Goal: Communication & Community: Share content

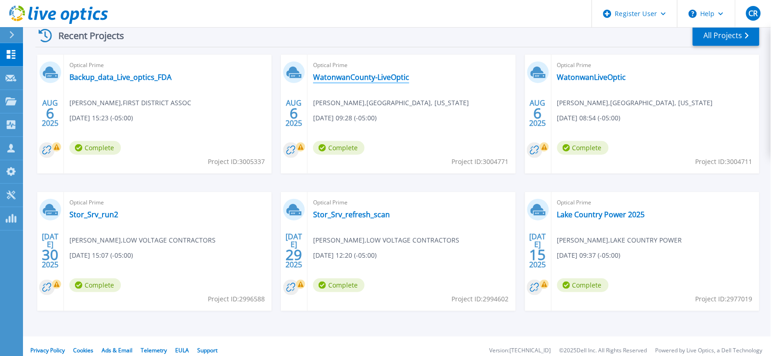
scroll to position [153, 0]
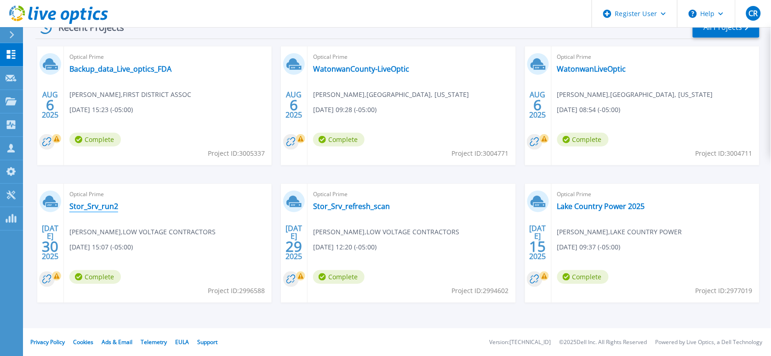
click at [86, 206] on link "Stor_Srv_run2" at bounding box center [93, 206] width 49 height 9
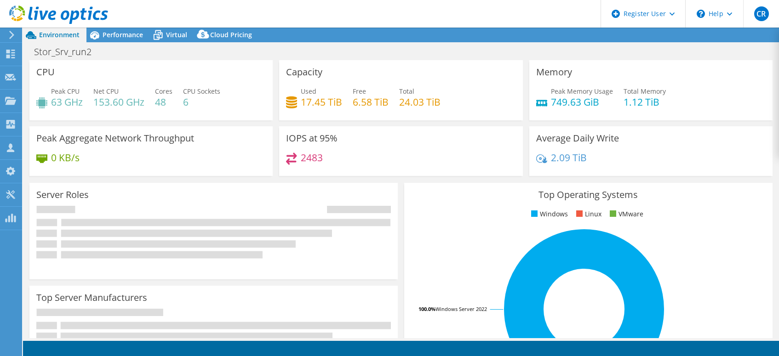
select select "USD"
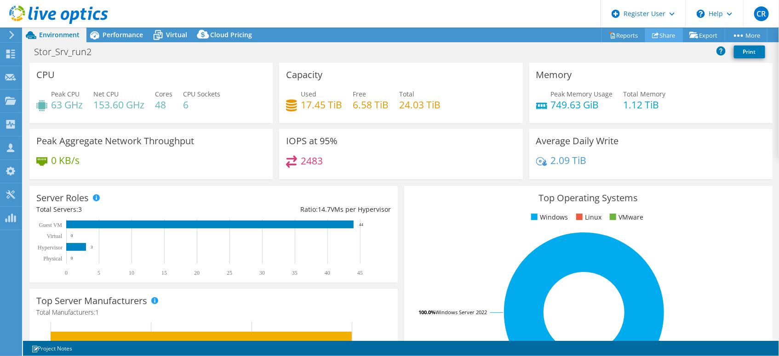
click at [663, 38] on link "Share" at bounding box center [664, 35] width 38 height 14
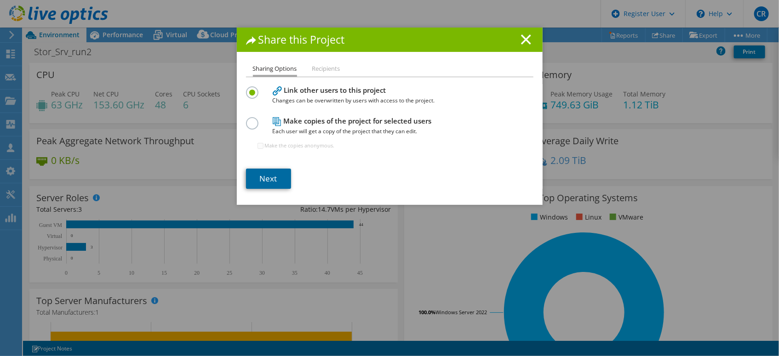
click at [269, 174] on link "Next" at bounding box center [268, 179] width 45 height 20
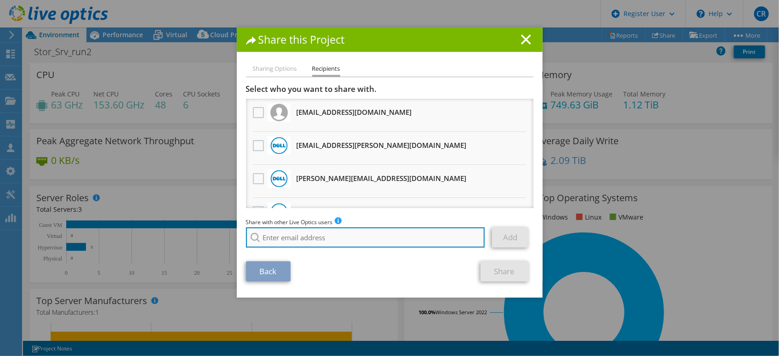
click at [348, 240] on input "search" at bounding box center [365, 238] width 239 height 20
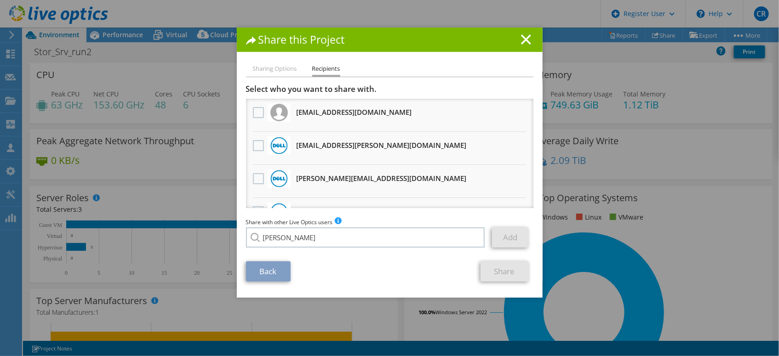
click at [342, 247] on div "Share with other Live Optics users Enter a single email address and click add. …" at bounding box center [389, 234] width 287 height 35
click at [325, 240] on input "brindhaa" at bounding box center [365, 238] width 239 height 20
paste input "Brindhaa.Raghavan1@dell.com"
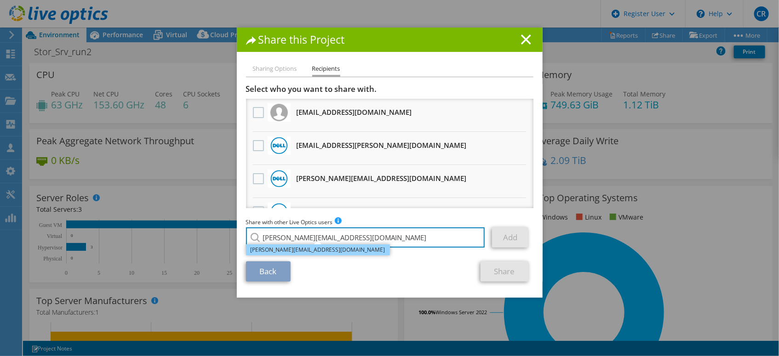
type input "Brindhaa.Raghavan1@dell.com"
click at [314, 251] on li "Brindhaa.Raghavan1@dell.com" at bounding box center [318, 250] width 144 height 11
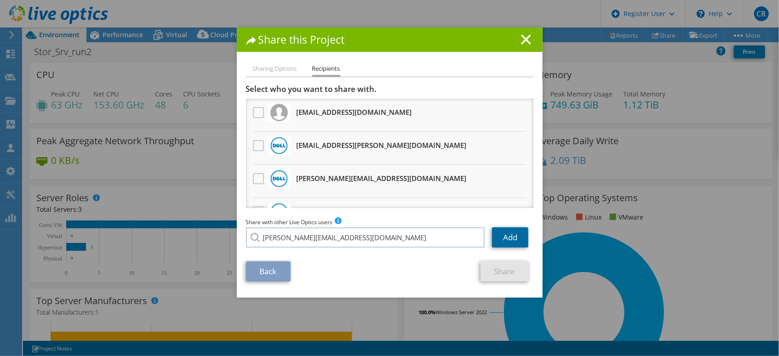
click at [501, 234] on link "Add" at bounding box center [510, 238] width 36 height 20
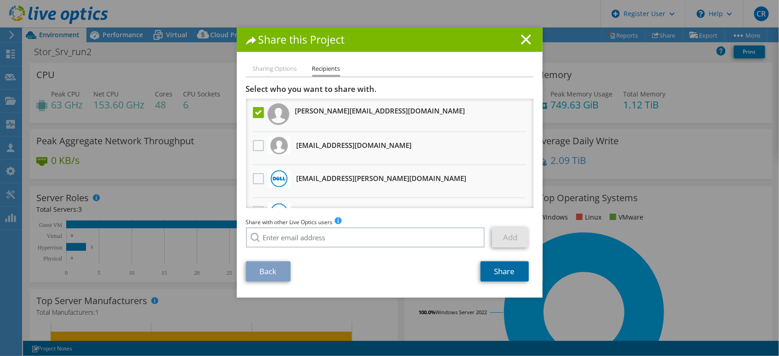
click at [503, 274] on link "Share" at bounding box center [504, 272] width 48 height 20
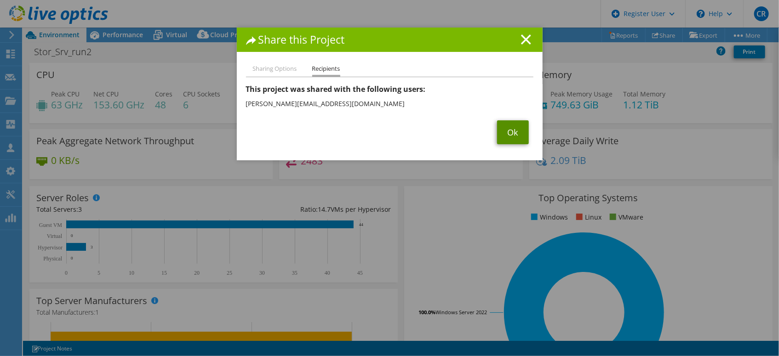
click at [516, 135] on link "Ok" at bounding box center [513, 132] width 32 height 24
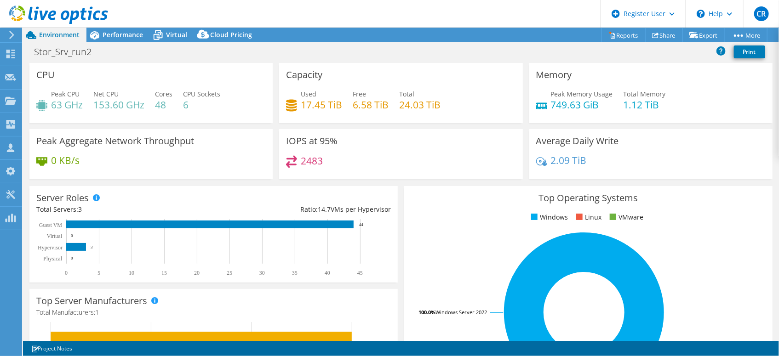
click at [11, 35] on icon at bounding box center [11, 35] width 7 height 8
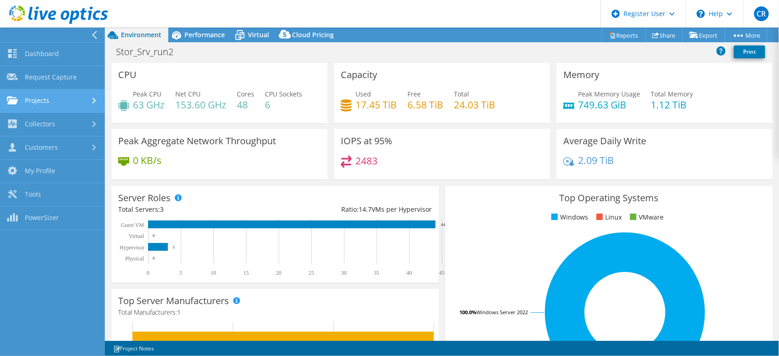
click at [40, 100] on link "Projects" at bounding box center [52, 101] width 105 height 23
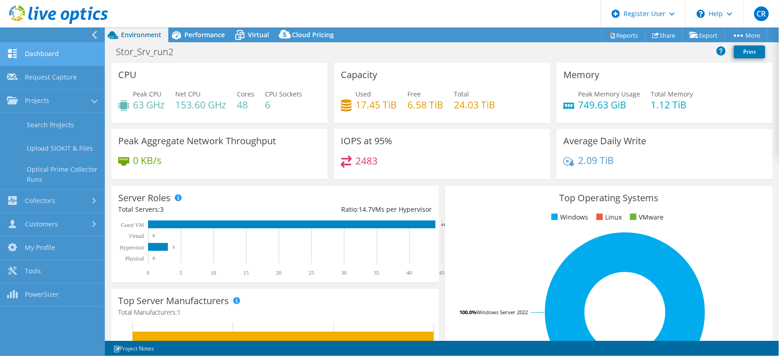
click at [40, 51] on link "Dashboard" at bounding box center [52, 54] width 105 height 23
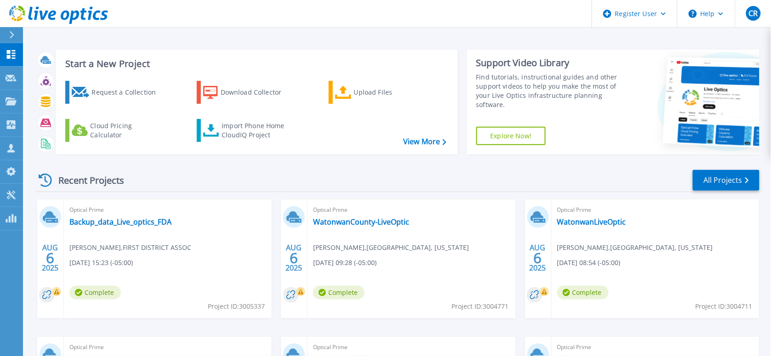
scroll to position [51, 0]
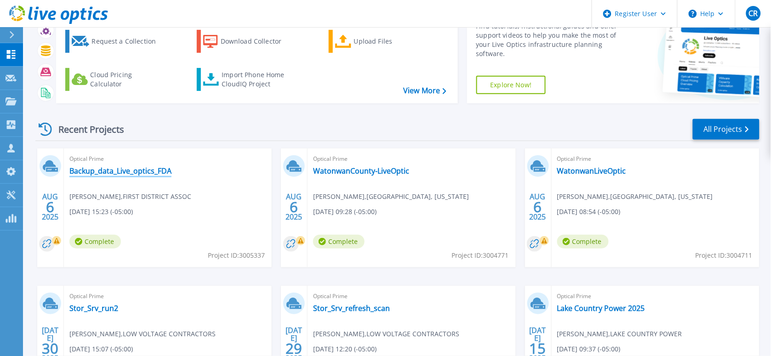
click at [143, 168] on link "Backup_data_Live_optics_FDA" at bounding box center [120, 170] width 102 height 9
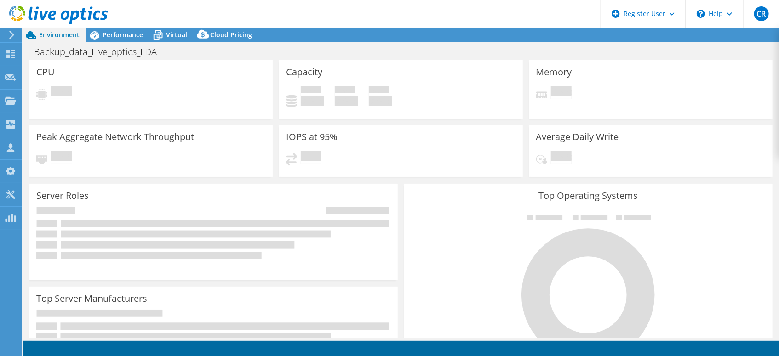
select select "USD"
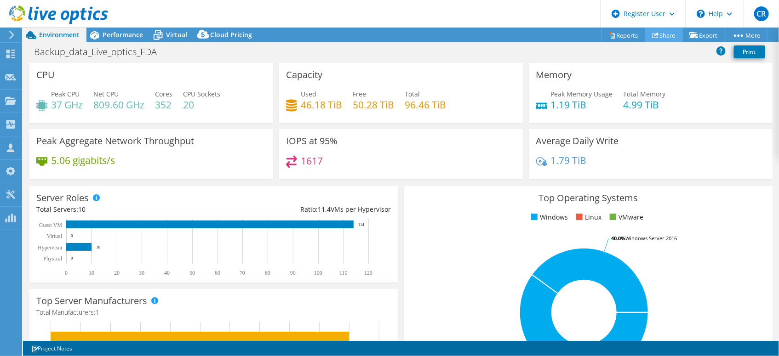
click at [652, 34] on icon at bounding box center [655, 35] width 7 height 7
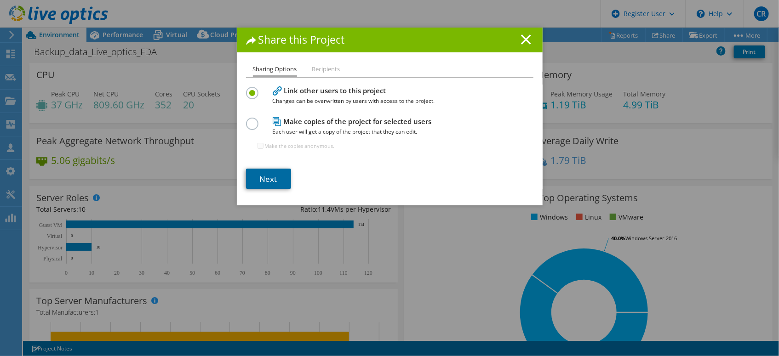
click at [263, 183] on link "Next" at bounding box center [268, 179] width 45 height 20
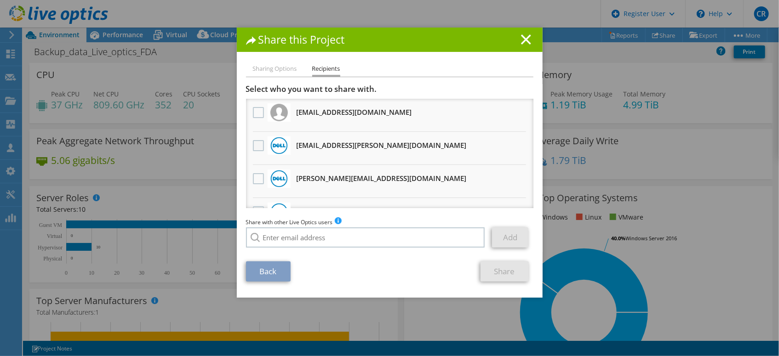
click at [257, 147] on label at bounding box center [259, 145] width 13 height 11
click at [0, 0] on input "checkbox" at bounding box center [0, 0] width 0 height 0
click at [503, 269] on link "Share" at bounding box center [504, 272] width 48 height 20
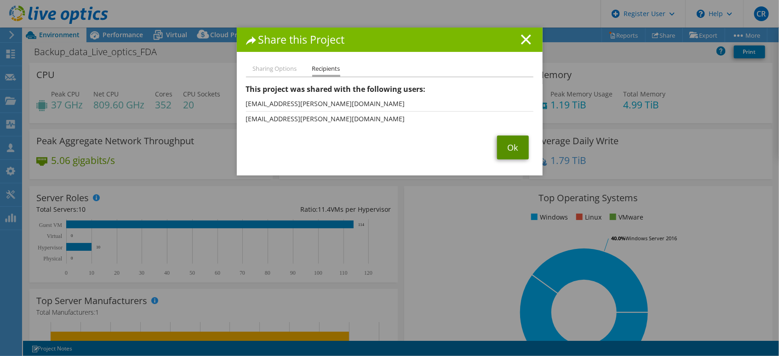
click at [512, 150] on link "Ok" at bounding box center [513, 148] width 32 height 24
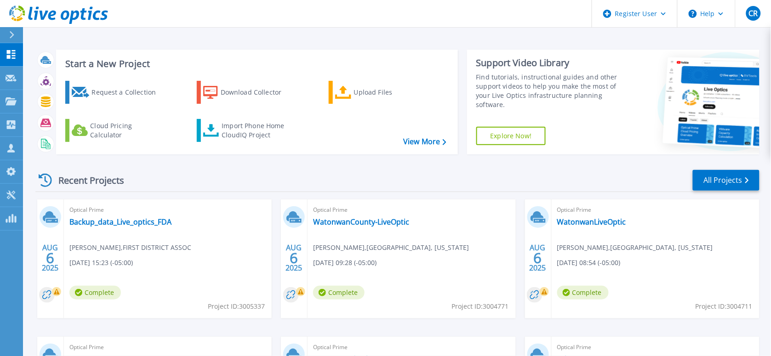
scroll to position [51, 0]
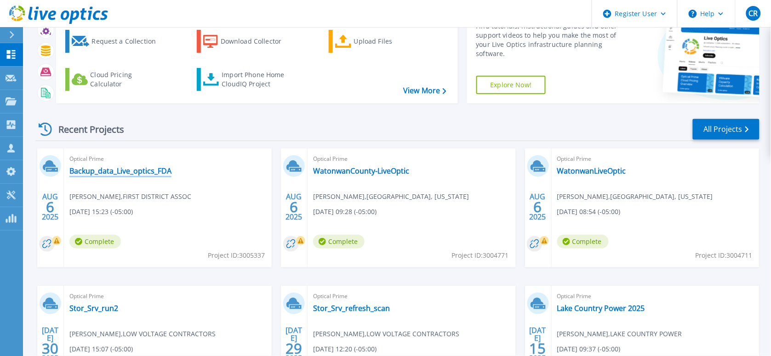
click at [133, 171] on link "Backup_data_Live_optics_FDA" at bounding box center [120, 170] width 102 height 9
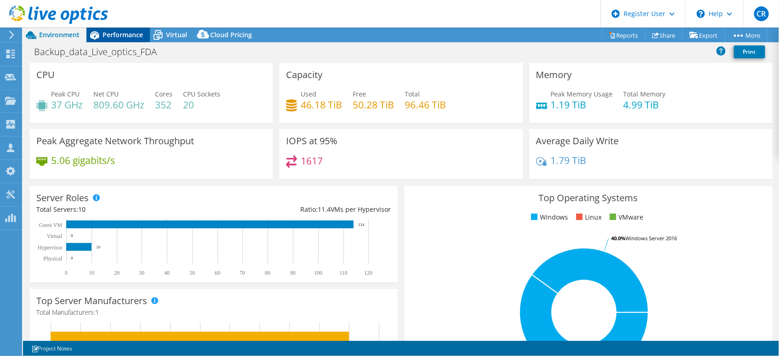
click at [120, 36] on span "Performance" at bounding box center [123, 34] width 40 height 9
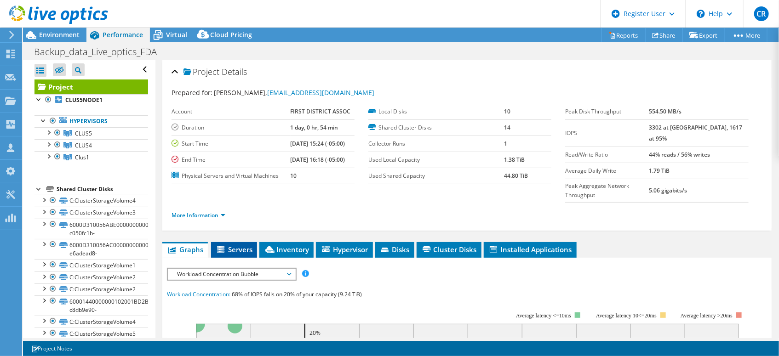
click at [234, 245] on span "Servers" at bounding box center [234, 249] width 37 height 9
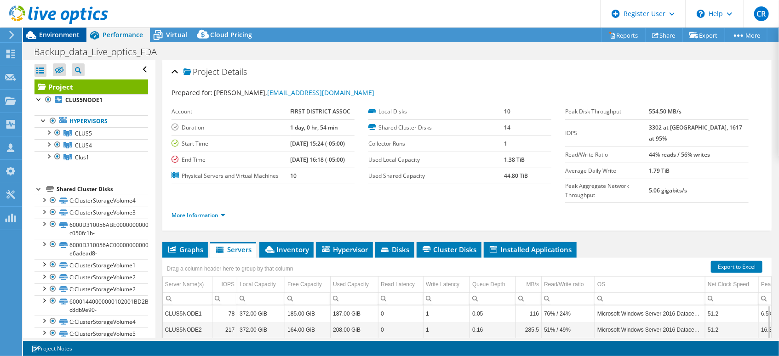
click at [63, 37] on span "Environment" at bounding box center [59, 34] width 40 height 9
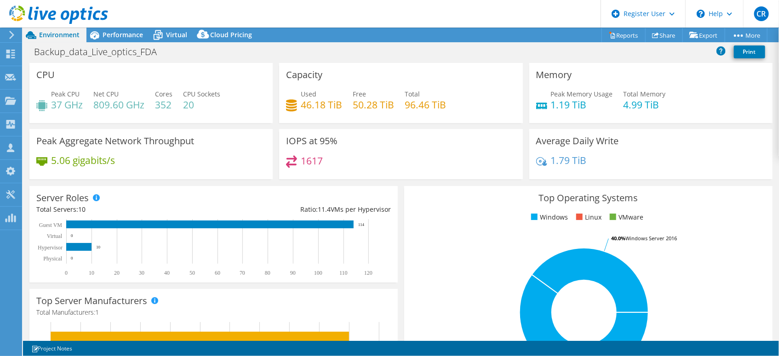
scroll to position [102, 0]
click at [121, 38] on span "Performance" at bounding box center [123, 34] width 40 height 9
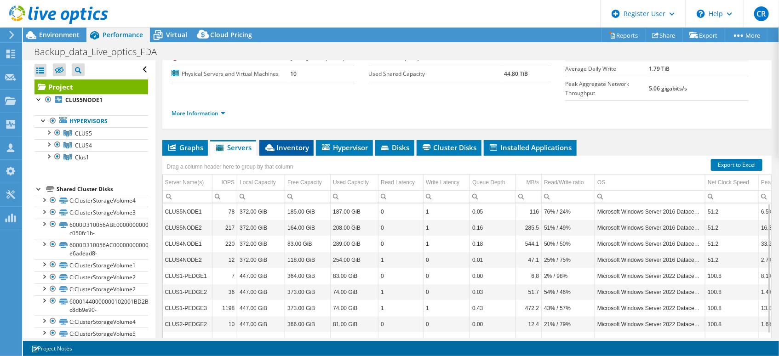
click at [280, 143] on span "Inventory" at bounding box center [286, 147] width 45 height 9
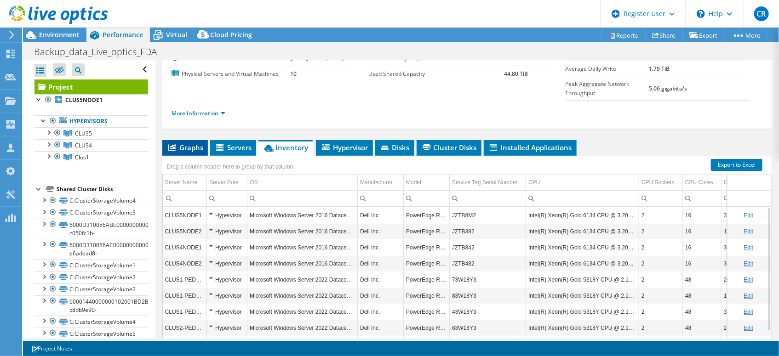
click at [196, 143] on span "Graphs" at bounding box center [185, 147] width 36 height 9
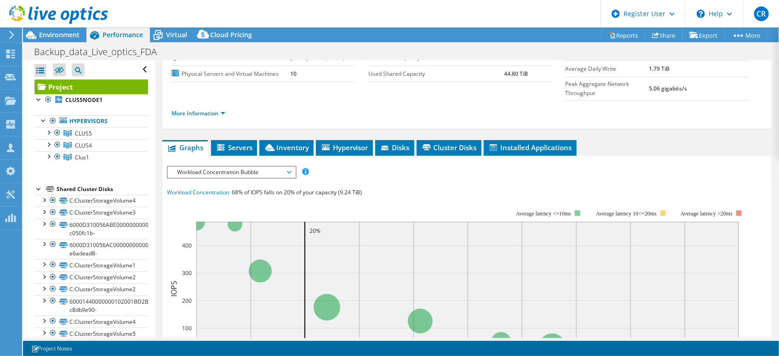
click at [274, 167] on span "Workload Concentration Bubble" at bounding box center [231, 172] width 118 height 11
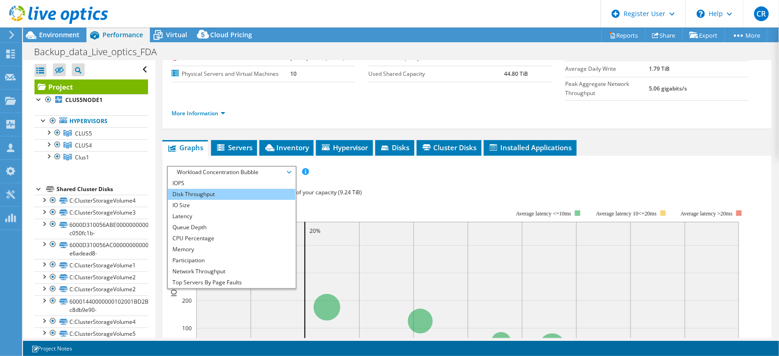
drag, startPoint x: 222, startPoint y: 174, endPoint x: 230, endPoint y: 176, distance: 8.1
click at [222, 189] on li "Disk Throughput" at bounding box center [231, 194] width 127 height 11
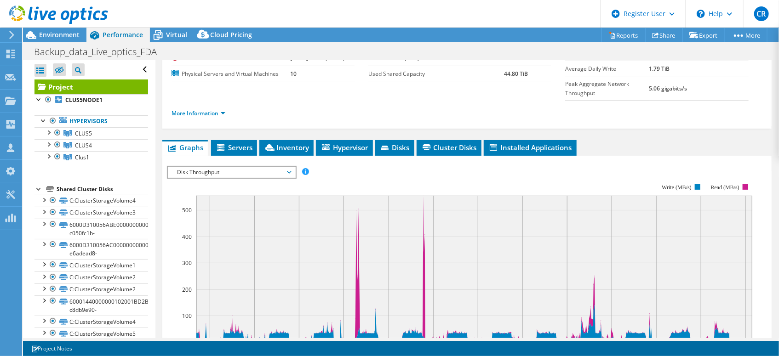
click at [245, 167] on span "Disk Throughput" at bounding box center [231, 172] width 118 height 11
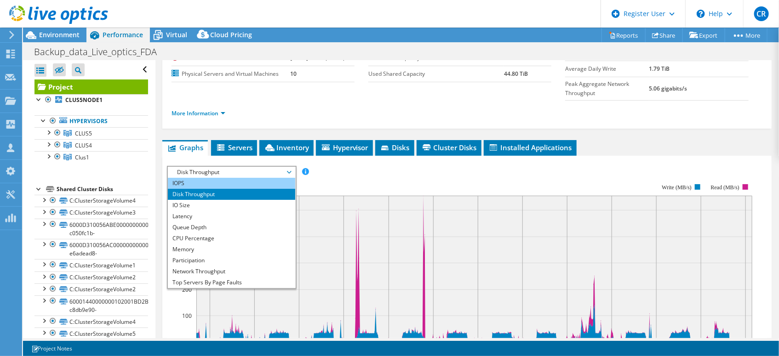
click at [217, 178] on li "IOPS" at bounding box center [231, 183] width 127 height 11
